Goal: Information Seeking & Learning: Learn about a topic

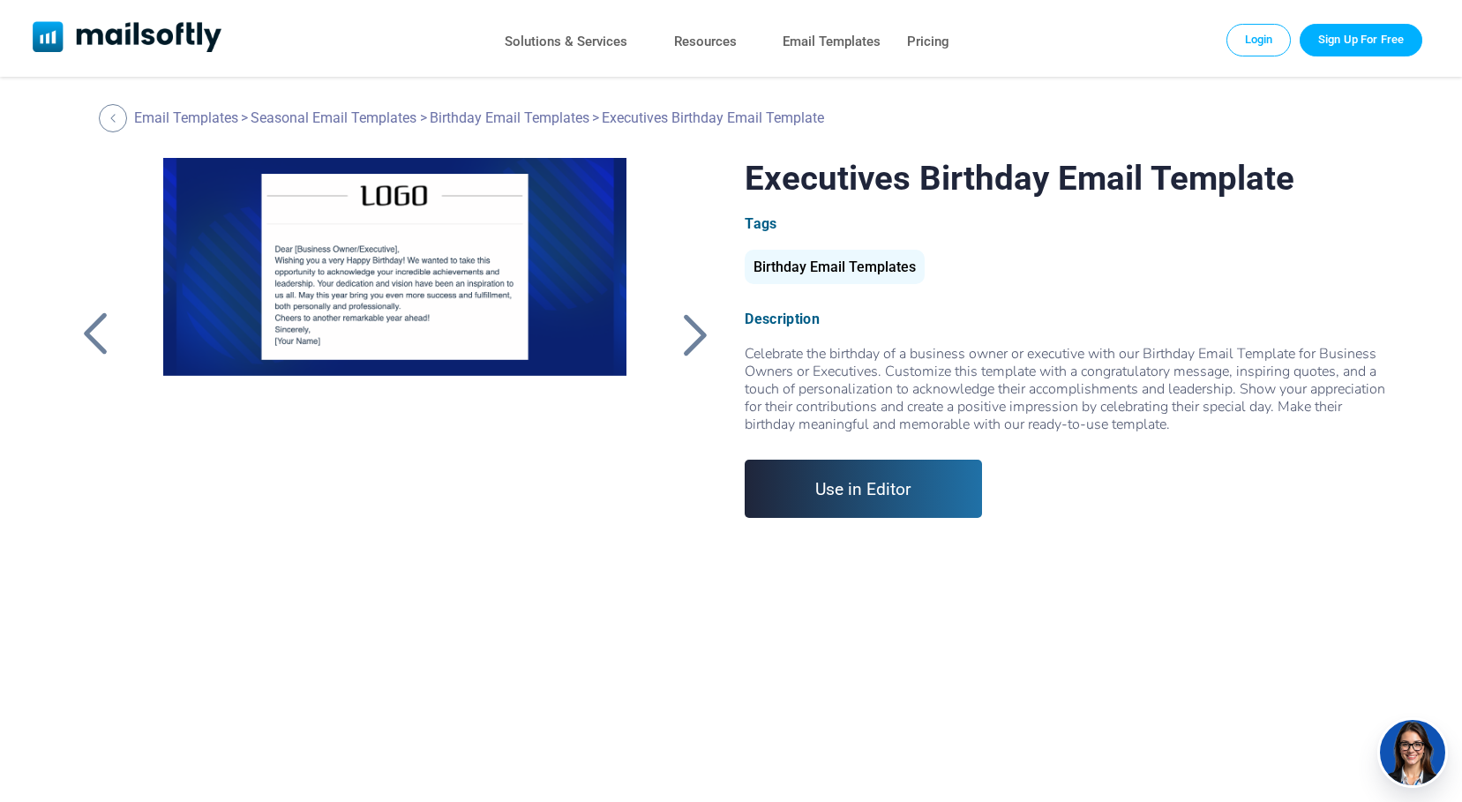
click at [293, 271] on div at bounding box center [395, 378] width 515 height 441
click at [695, 329] on div at bounding box center [694, 335] width 44 height 46
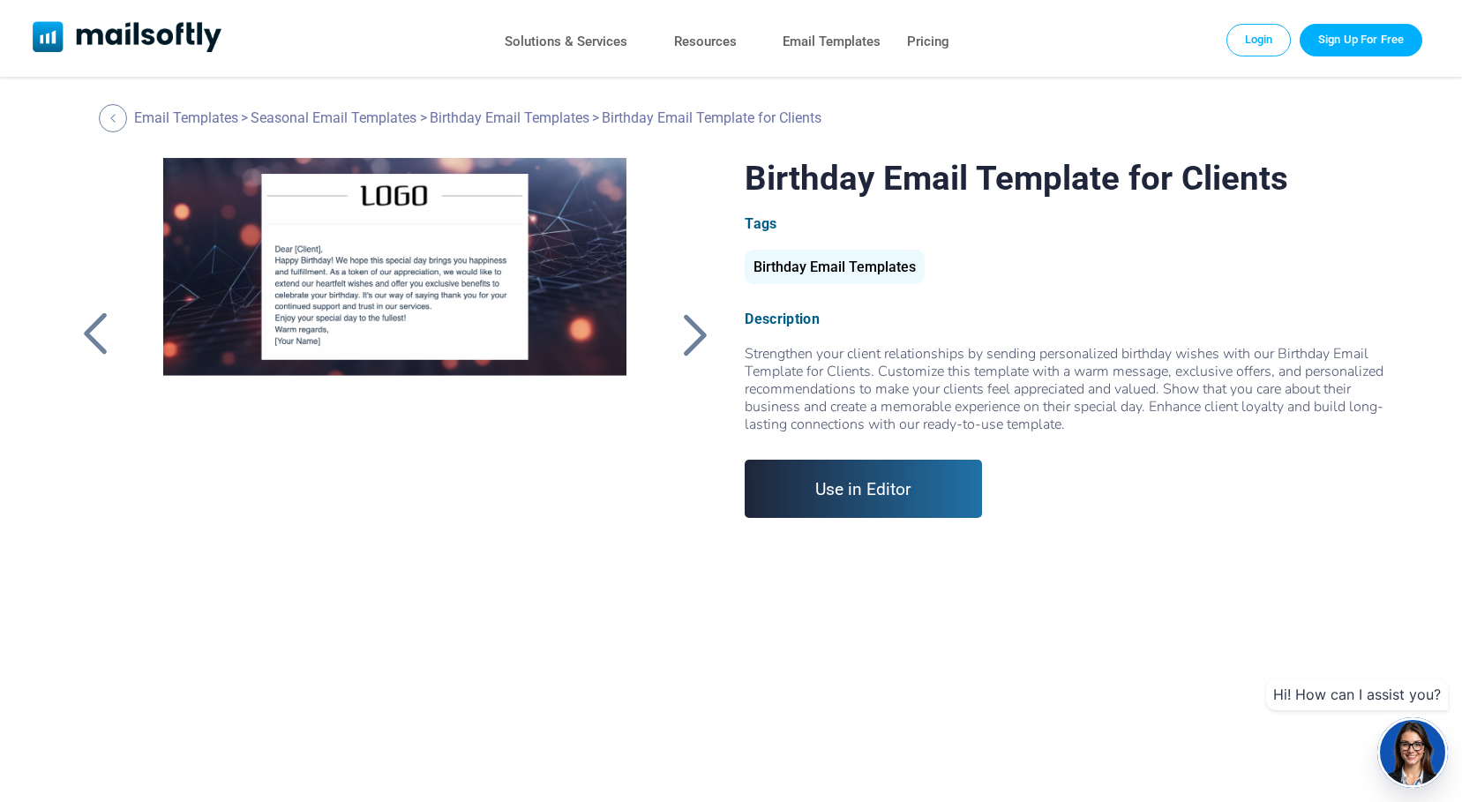
click at [695, 329] on div at bounding box center [694, 335] width 44 height 46
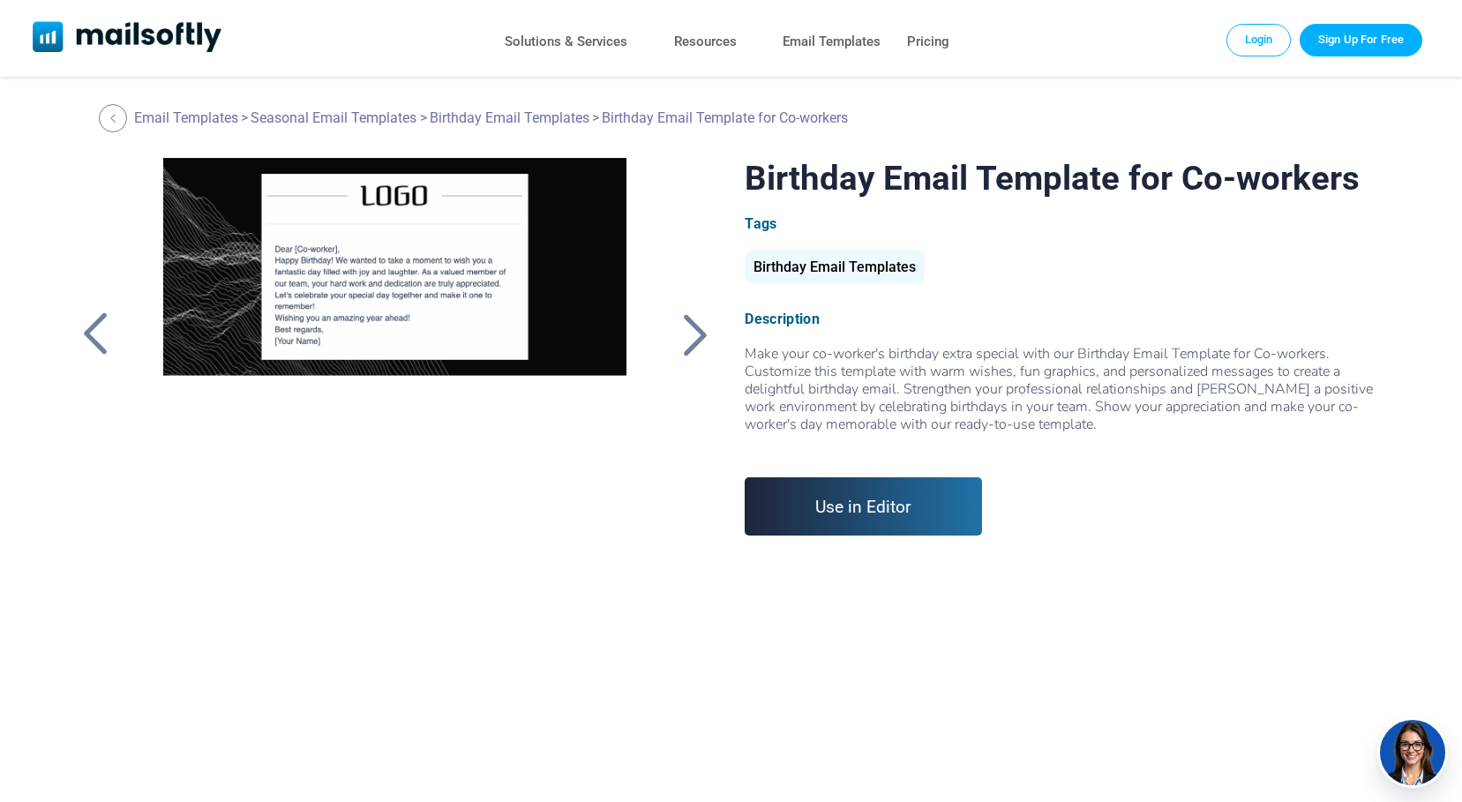
click at [695, 329] on div at bounding box center [694, 335] width 44 height 46
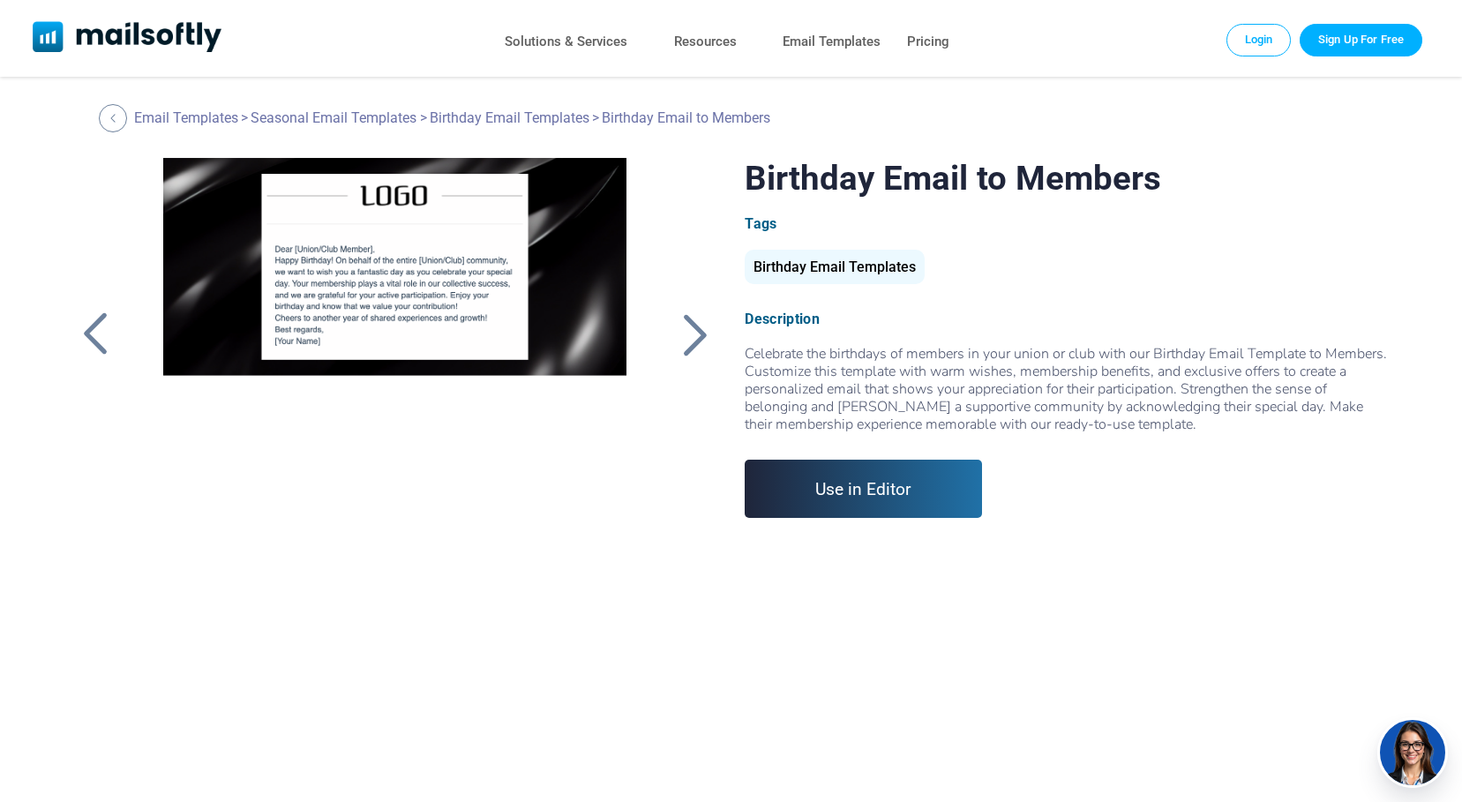
click at [695, 329] on div at bounding box center [694, 335] width 44 height 46
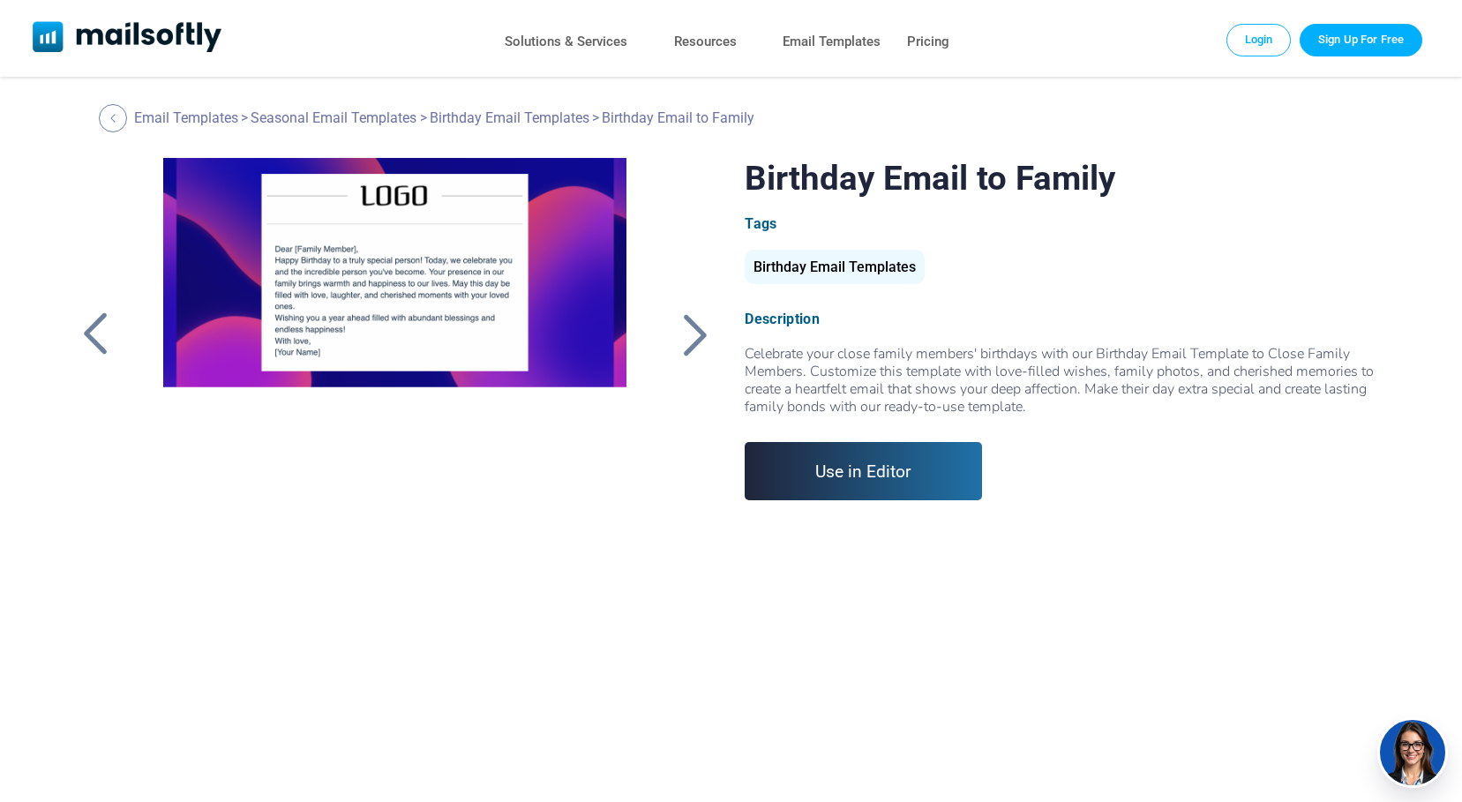
click at [695, 329] on div at bounding box center [694, 335] width 44 height 46
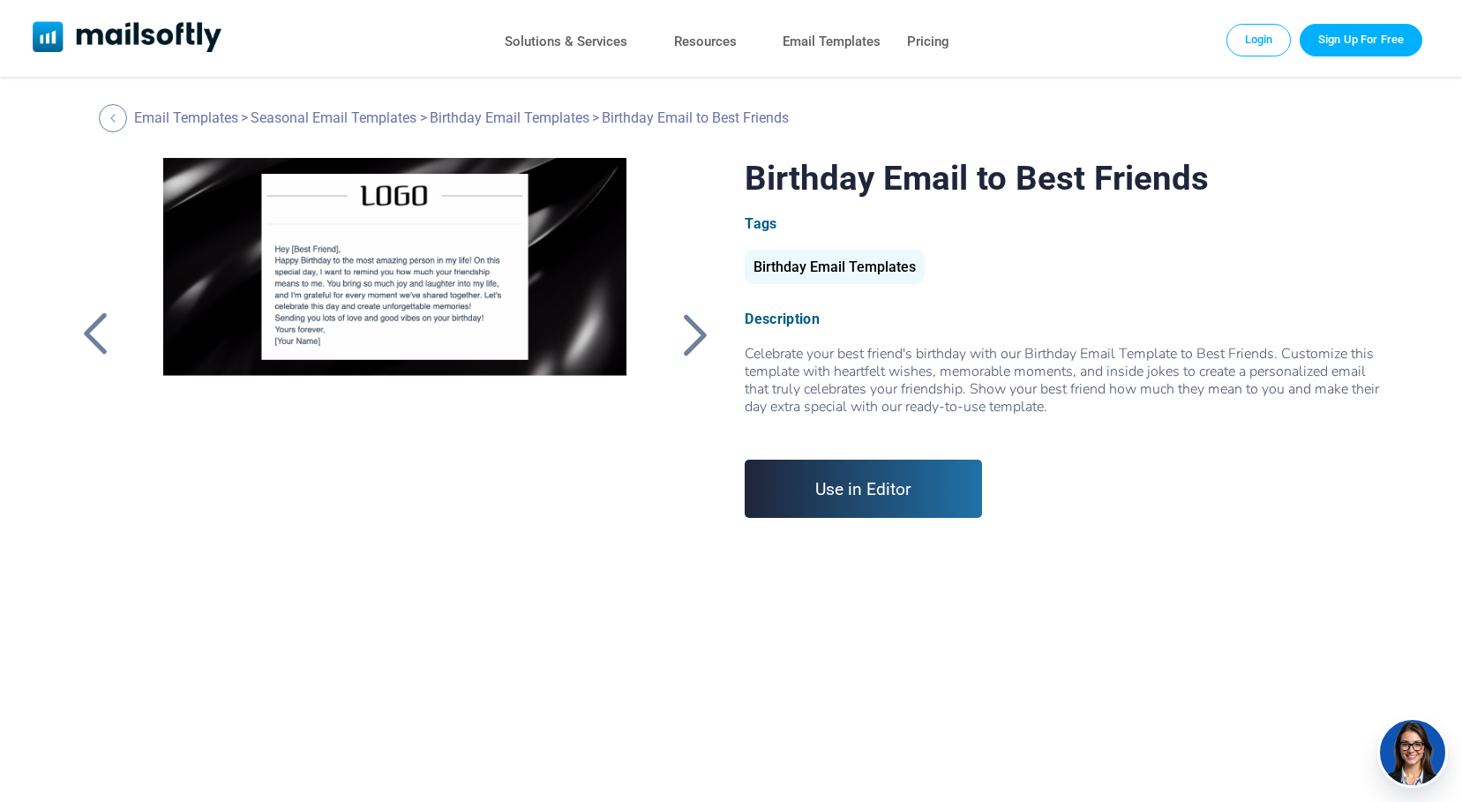
click at [695, 329] on div at bounding box center [694, 335] width 44 height 46
